Goal: Task Accomplishment & Management: Manage account settings

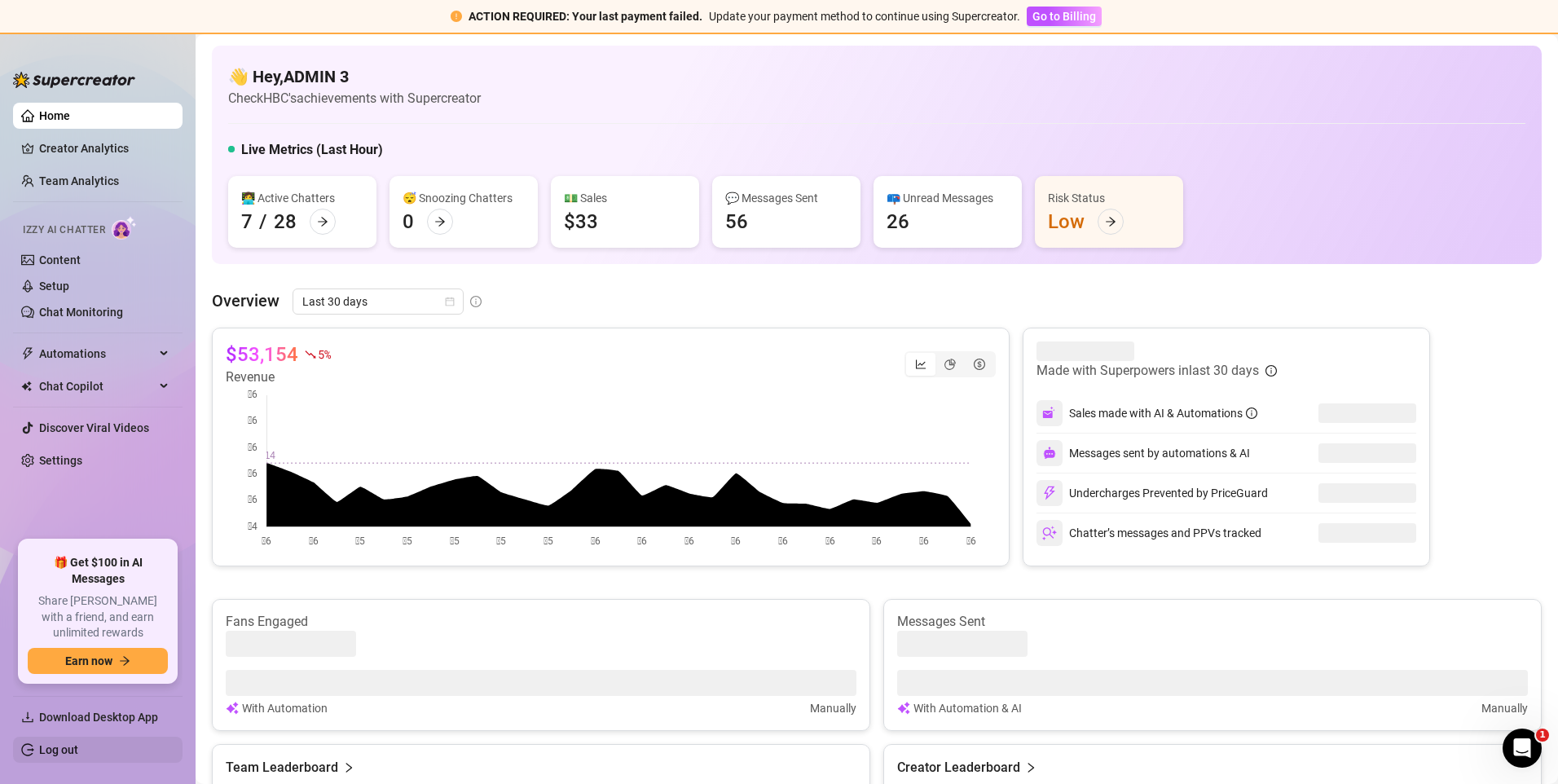
click at [78, 747] on link "Log out" at bounding box center [59, 749] width 39 height 13
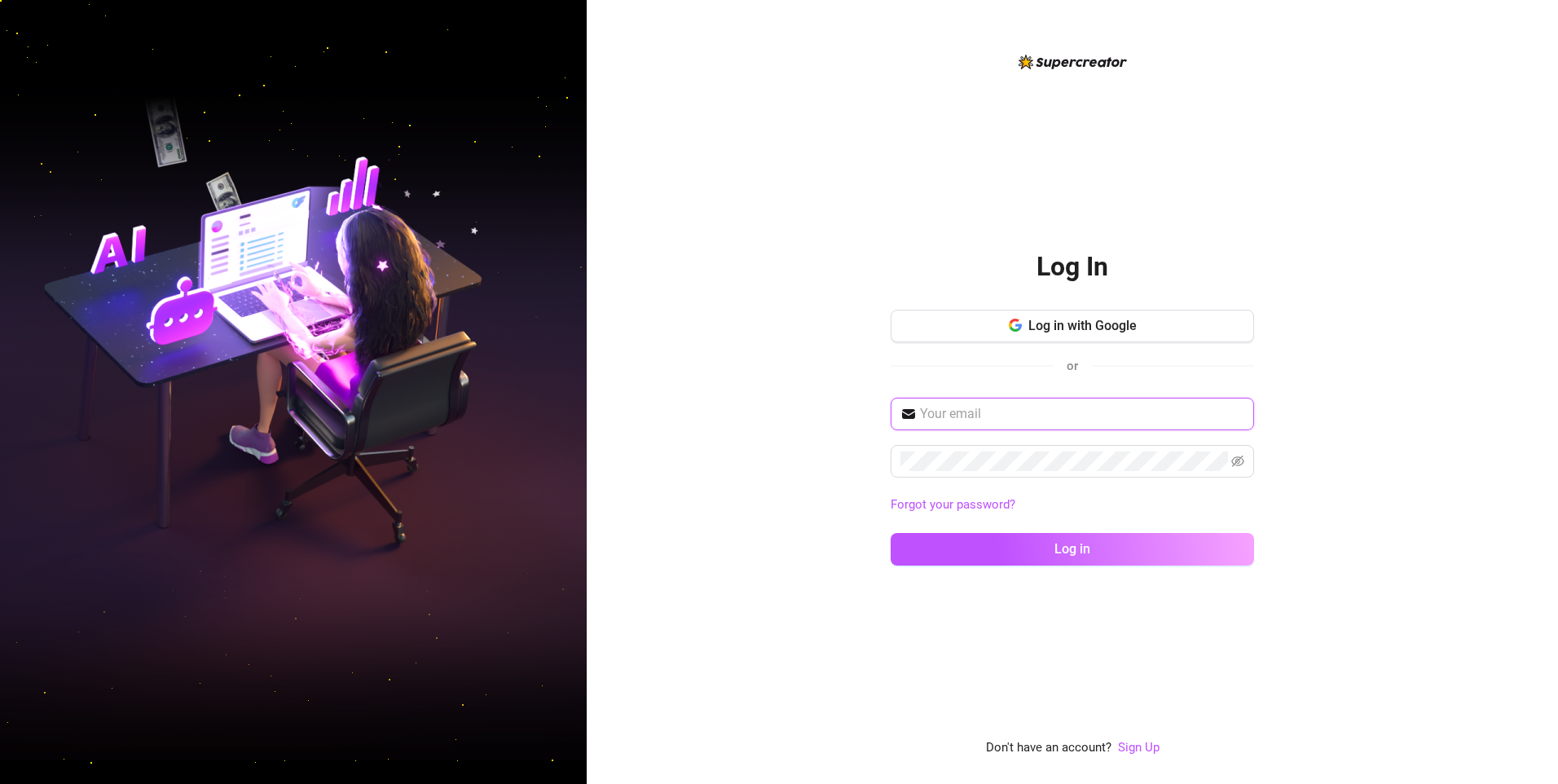
click at [983, 410] on input "text" at bounding box center [1081, 414] width 324 height 19
type input "[EMAIL_ADDRESS][DOMAIN_NAME]"
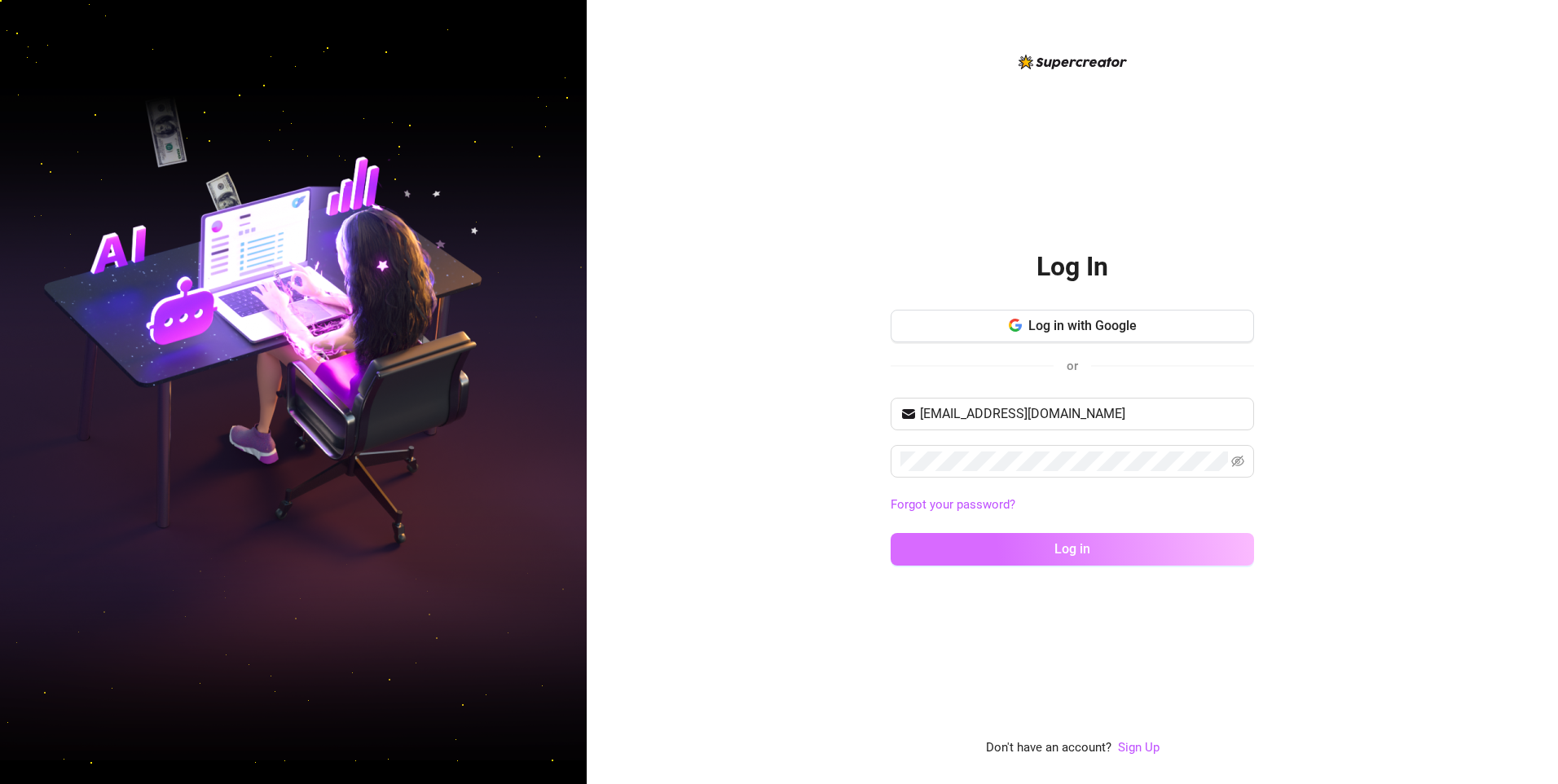
click at [953, 554] on button "Log in" at bounding box center [1073, 550] width 363 height 33
